Goal: Ask a question

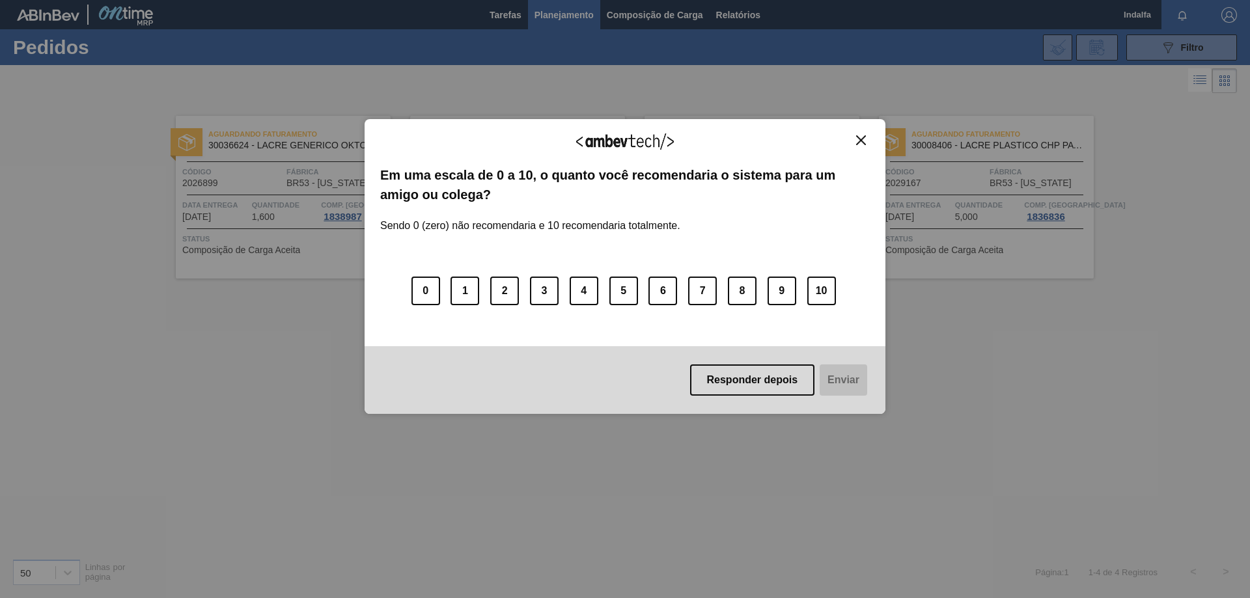
click at [854, 135] on button "Close" at bounding box center [861, 140] width 18 height 11
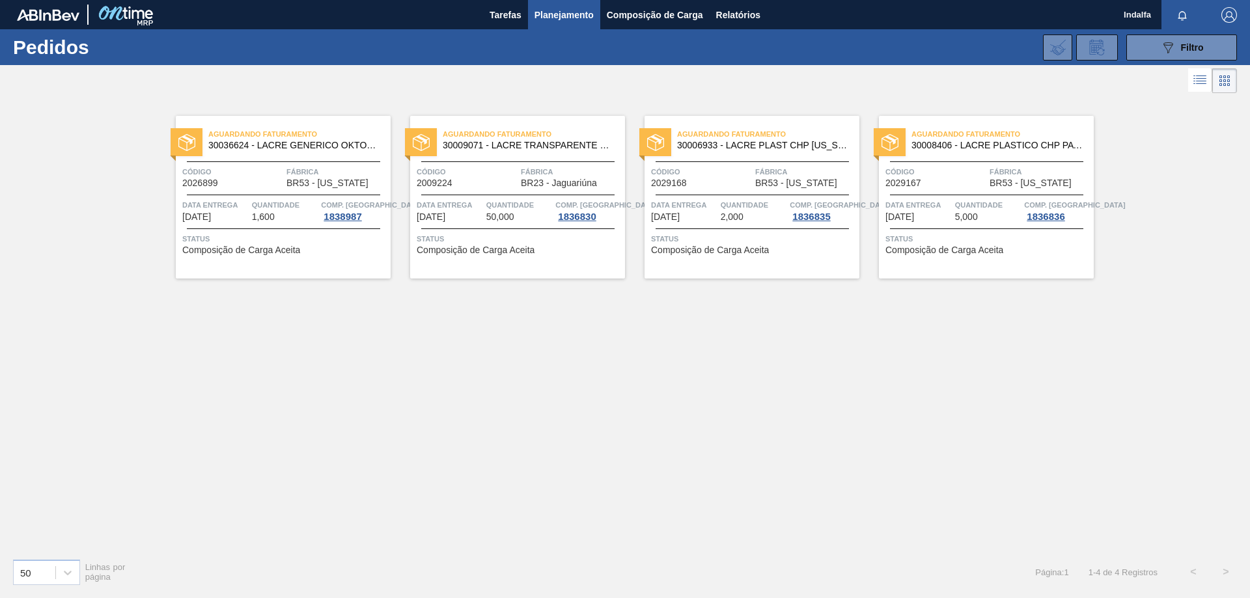
click at [504, 171] on span "Código" at bounding box center [467, 171] width 101 height 13
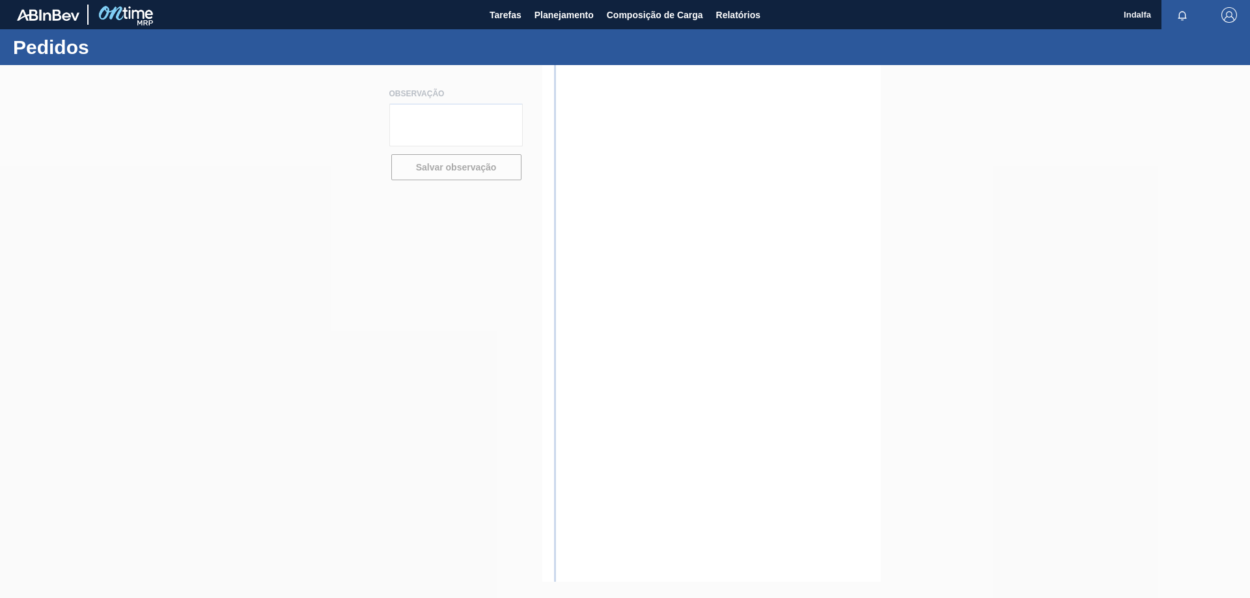
type textarea "favor liberar numero do pedido."
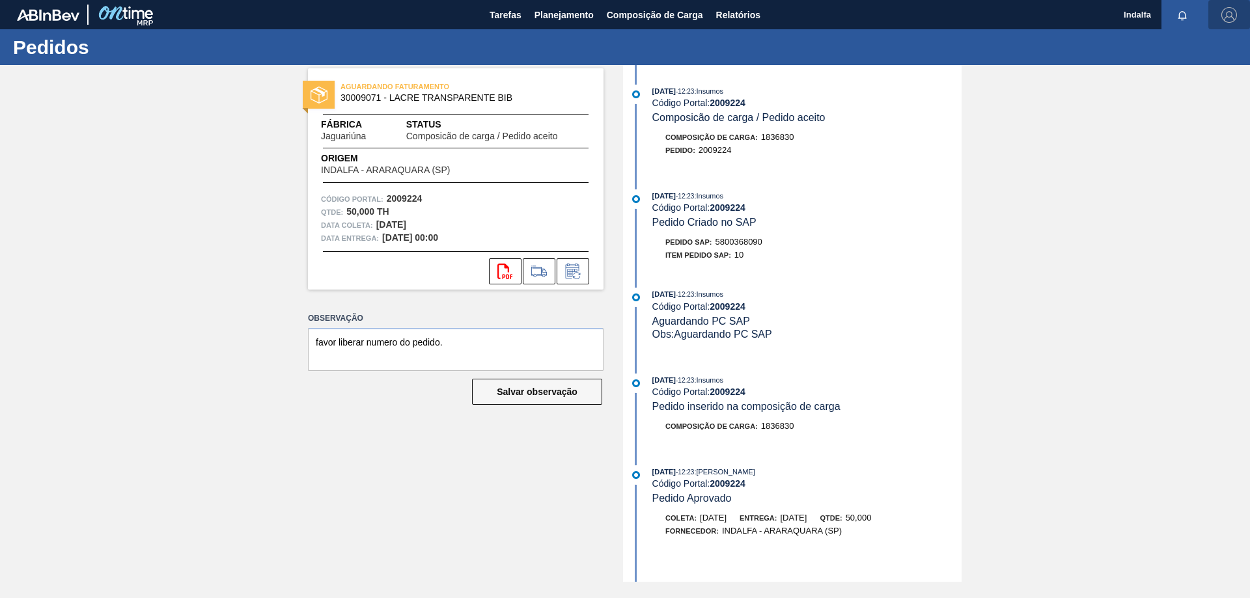
click at [1227, 11] on img "button" at bounding box center [1229, 15] width 16 height 16
click at [1158, 116] on li "Sair" at bounding box center [1189, 116] width 99 height 23
